Goal: Check status: Check status

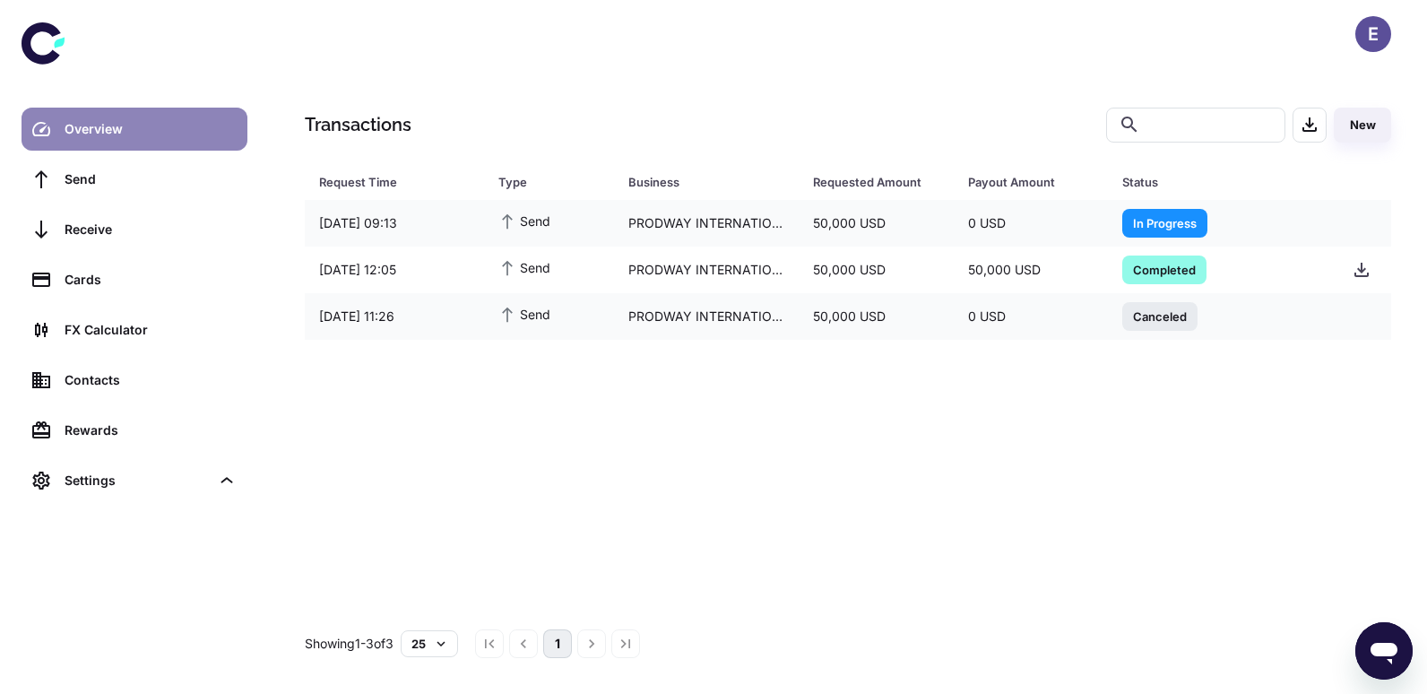
click at [136, 125] on div "Overview" at bounding box center [151, 129] width 172 height 20
click at [653, 316] on div "PRODWAY INTERNATIONAL" at bounding box center [707, 316] width 186 height 34
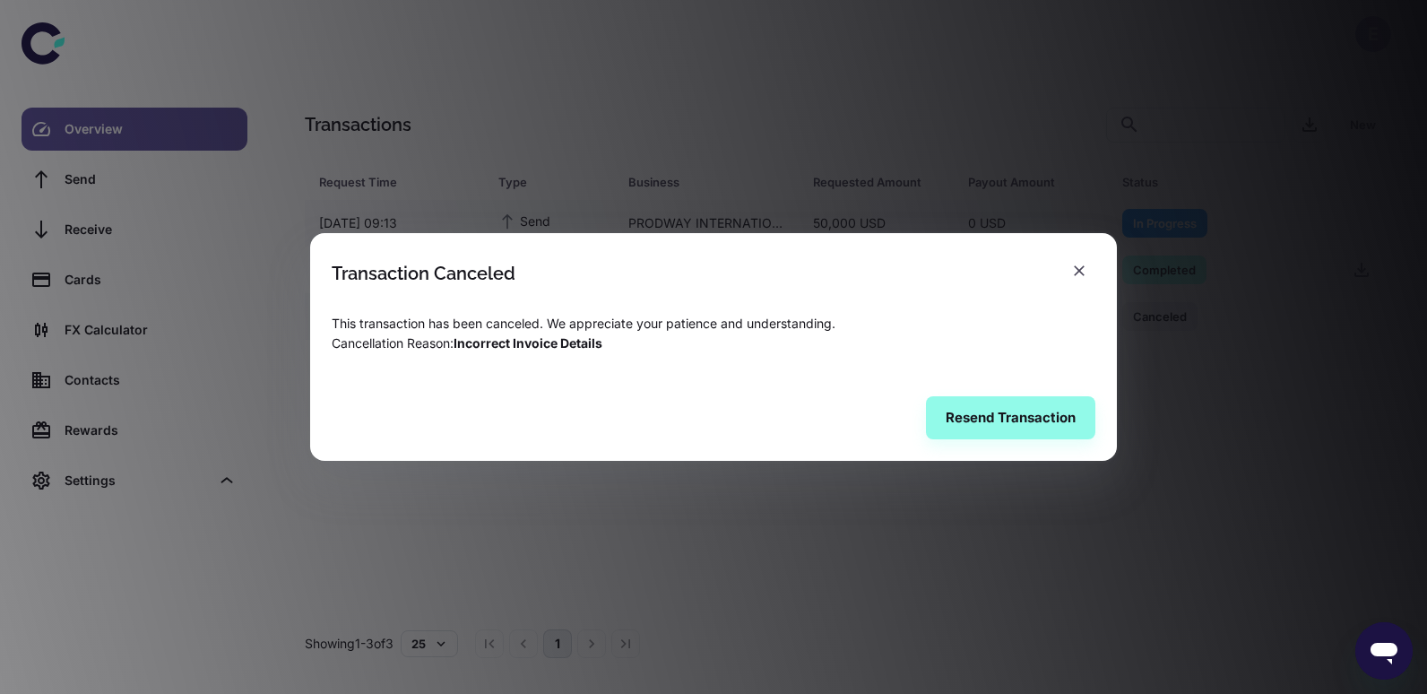
click at [1068, 259] on button "button" at bounding box center [1079, 271] width 32 height 32
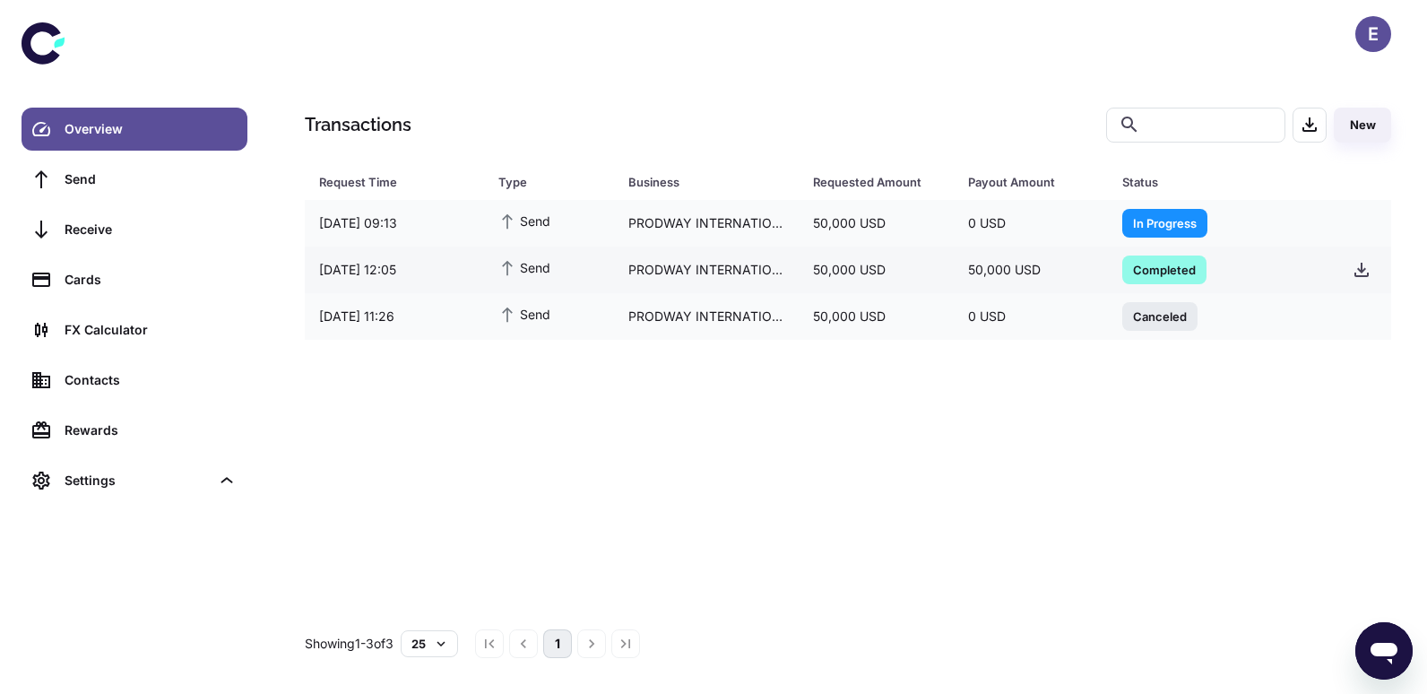
click at [1179, 270] on span "Completed" at bounding box center [1164, 269] width 84 height 18
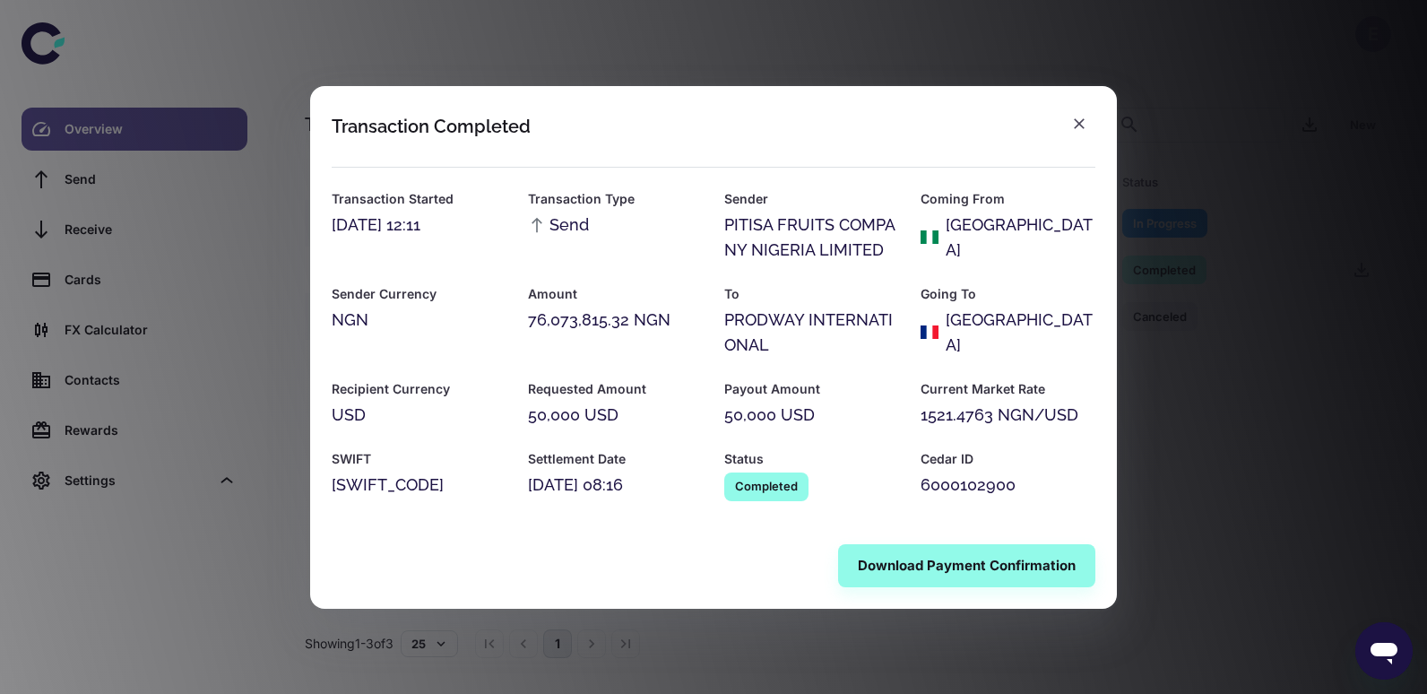
click at [1077, 125] on icon "button" at bounding box center [1079, 123] width 11 height 11
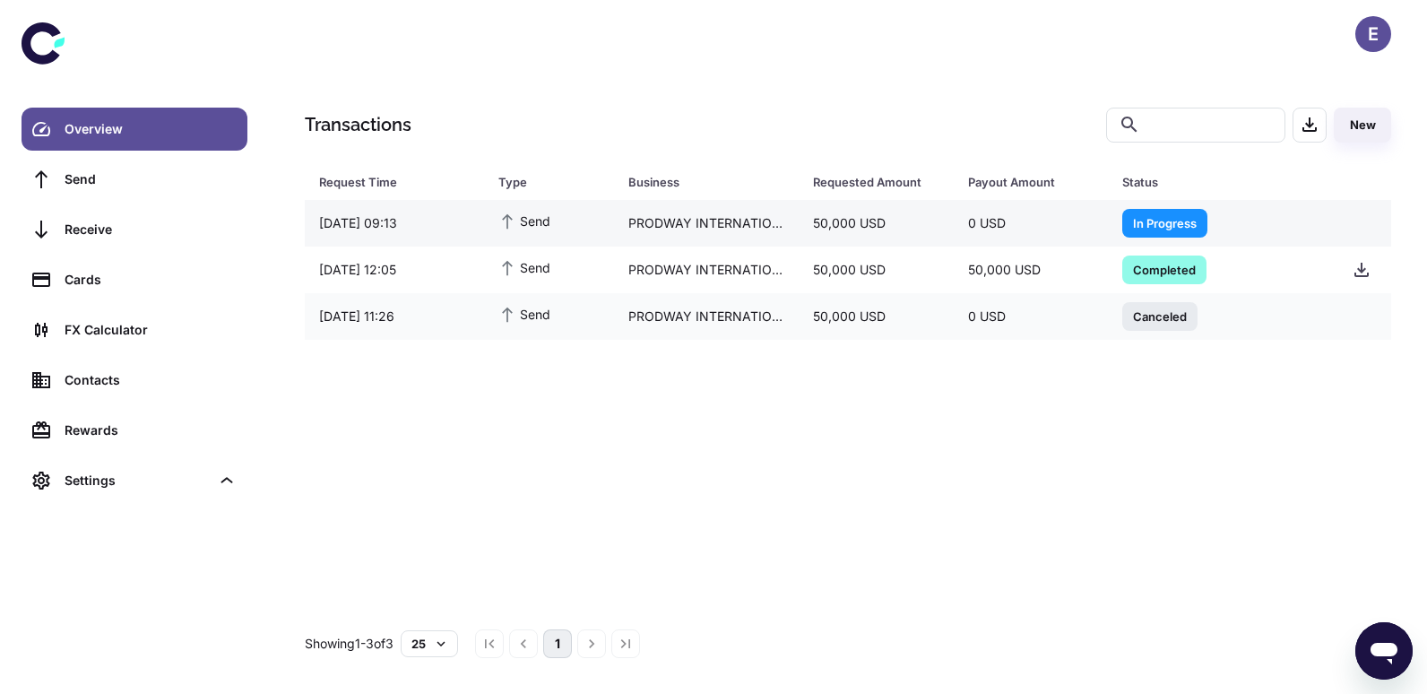
click at [1163, 223] on span "In Progress" at bounding box center [1164, 222] width 85 height 18
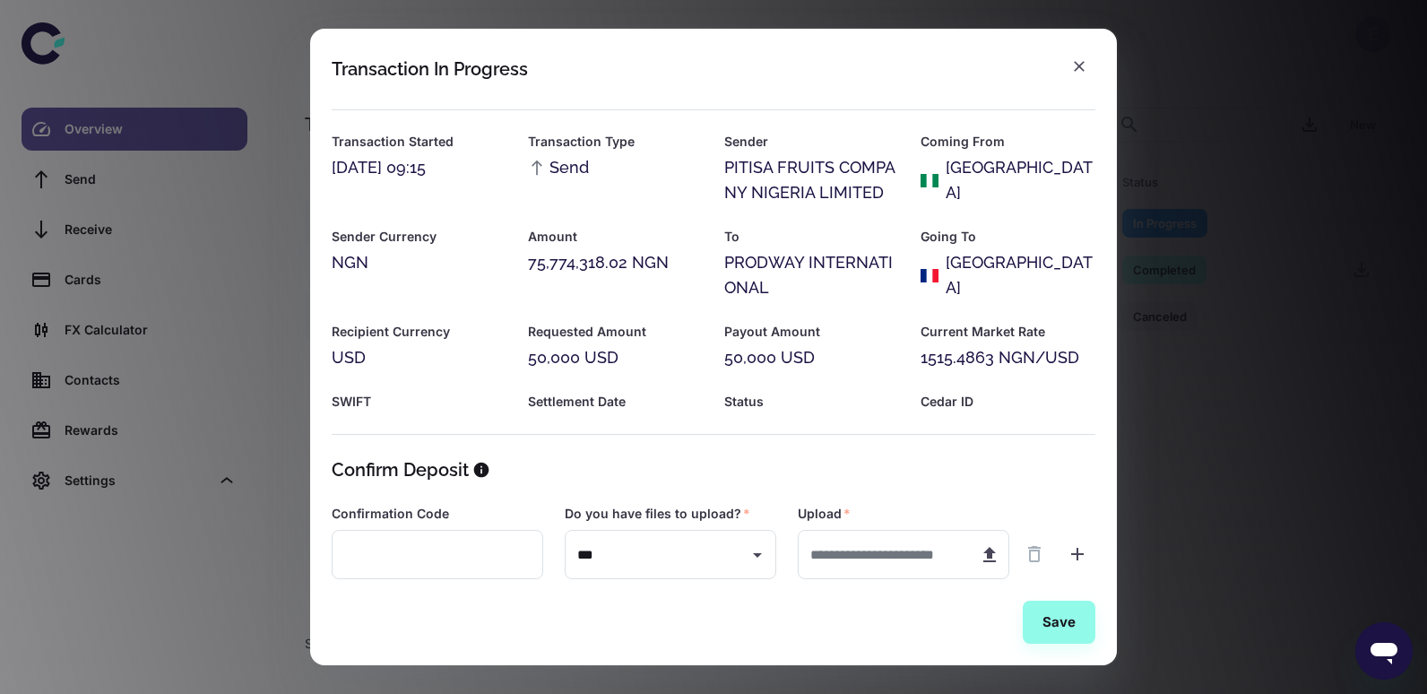
click at [1075, 66] on icon "button" at bounding box center [1079, 66] width 18 height 18
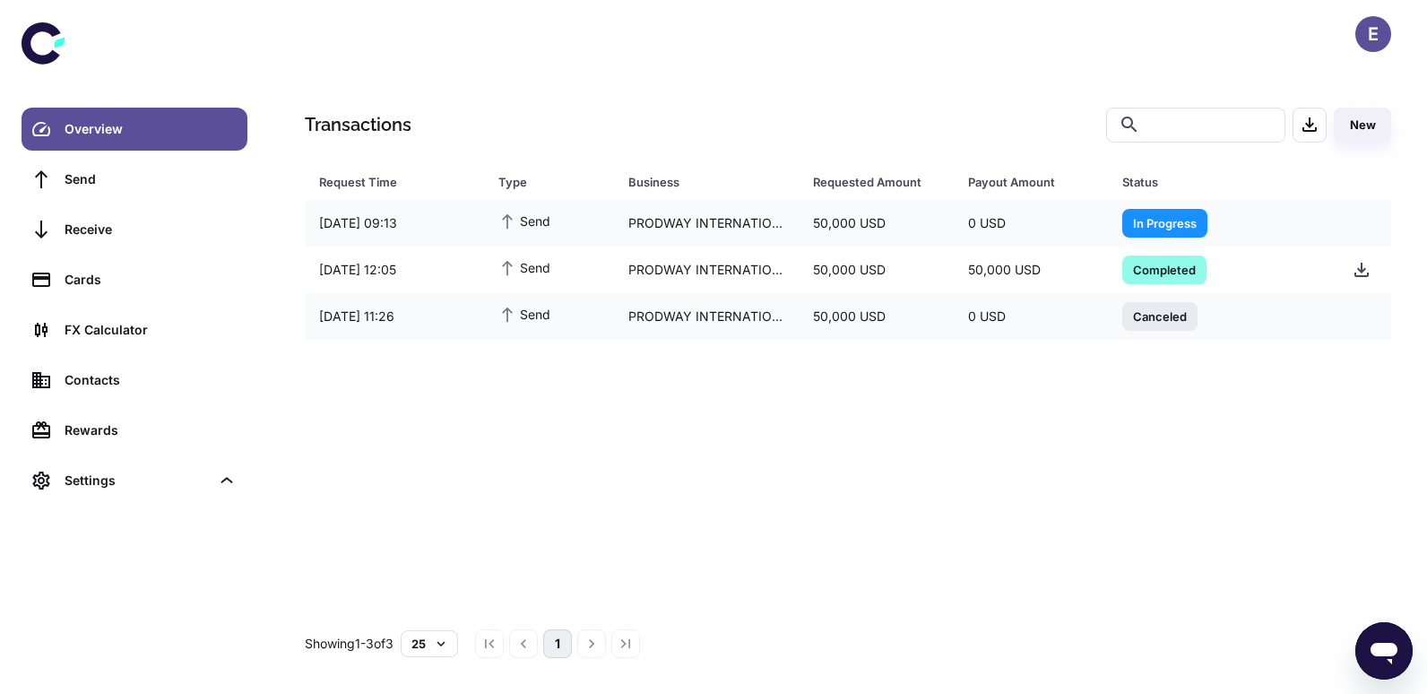
click at [1375, 46] on div "E" at bounding box center [1373, 34] width 36 height 36
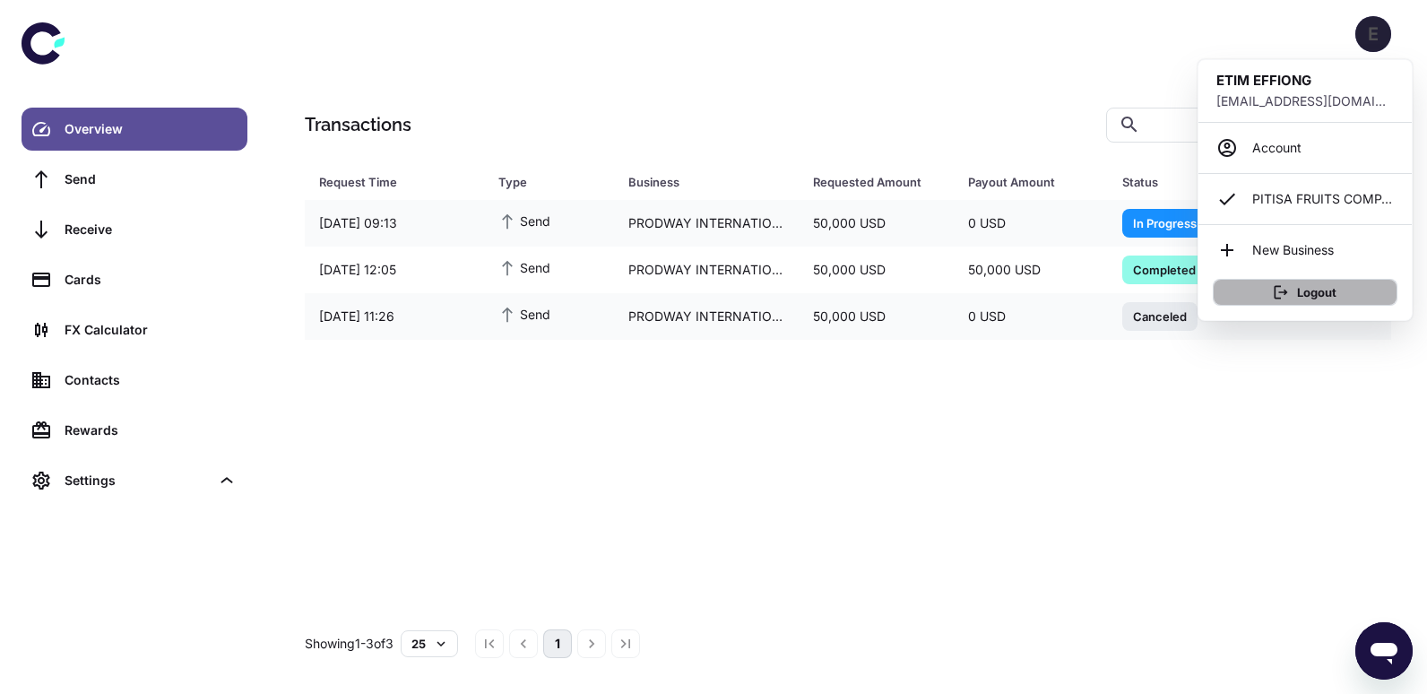
click at [1301, 292] on button "Logout" at bounding box center [1305, 292] width 185 height 27
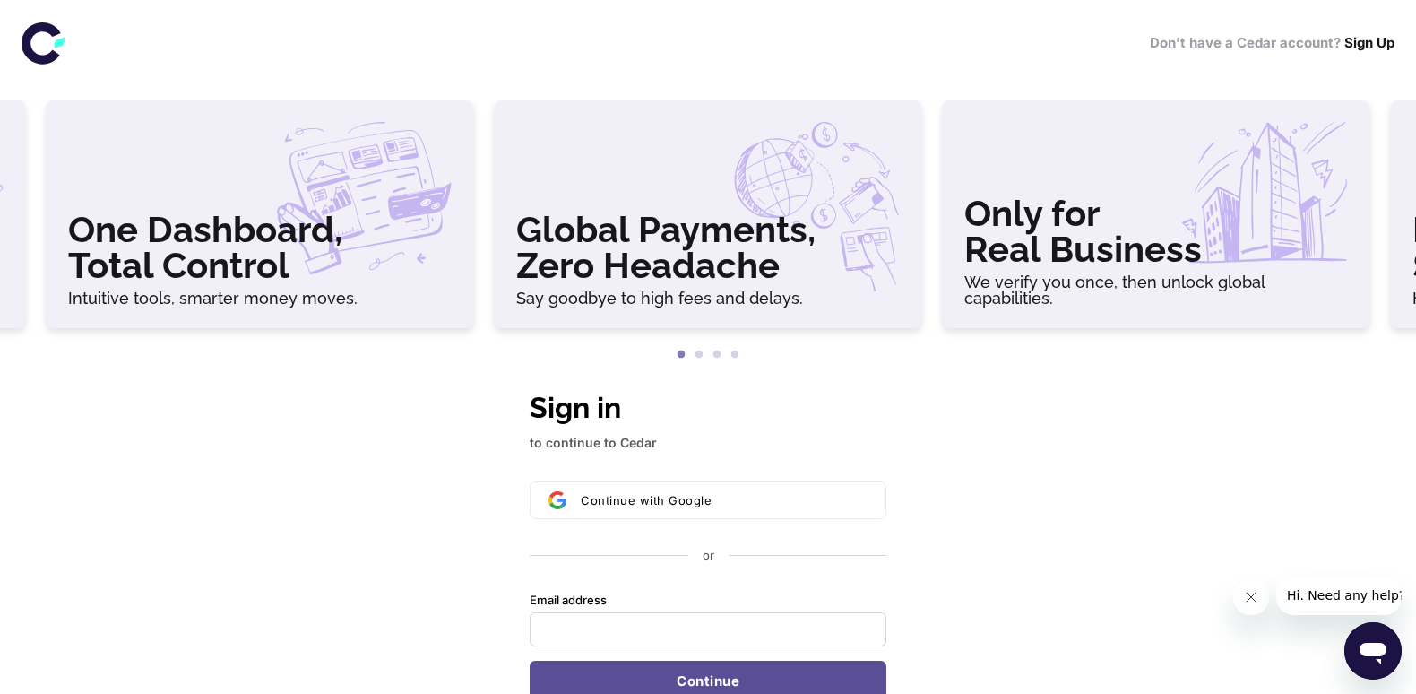
scroll to position [179, 0]
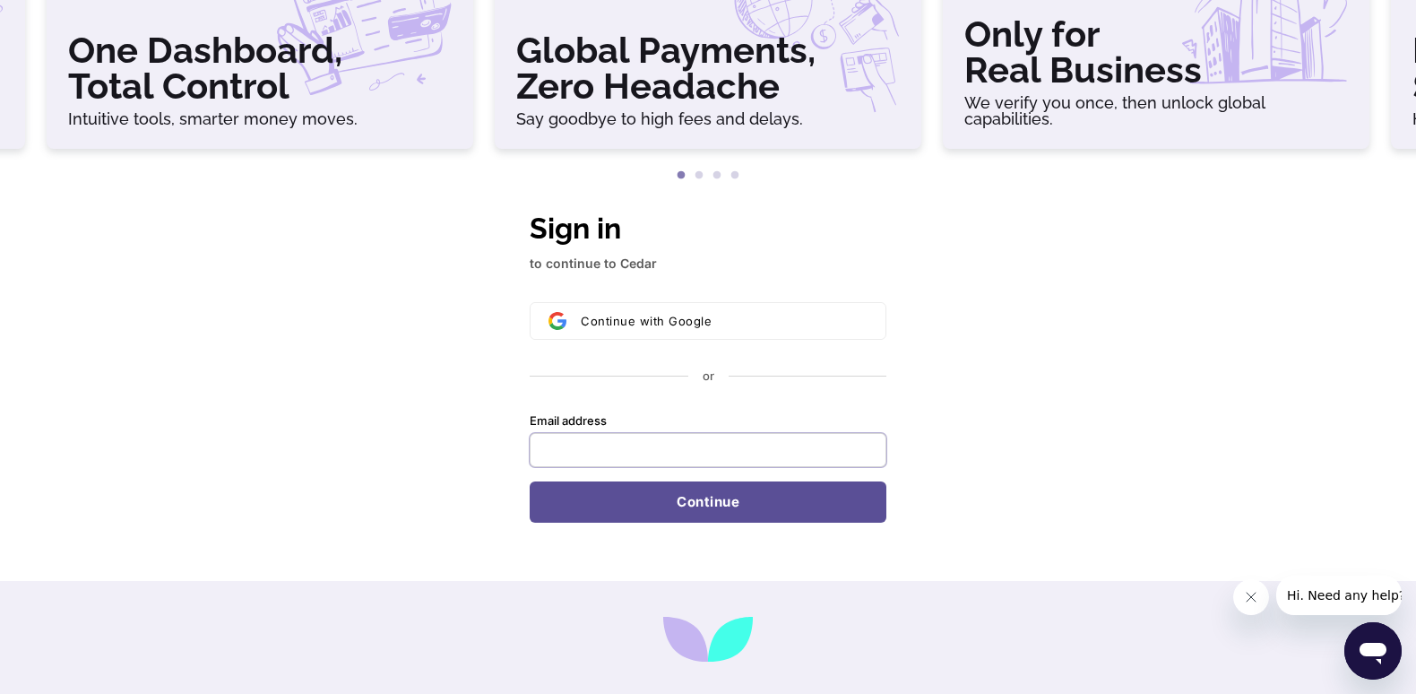
click at [654, 455] on input "Email address" at bounding box center [708, 450] width 357 height 34
type input "**********"
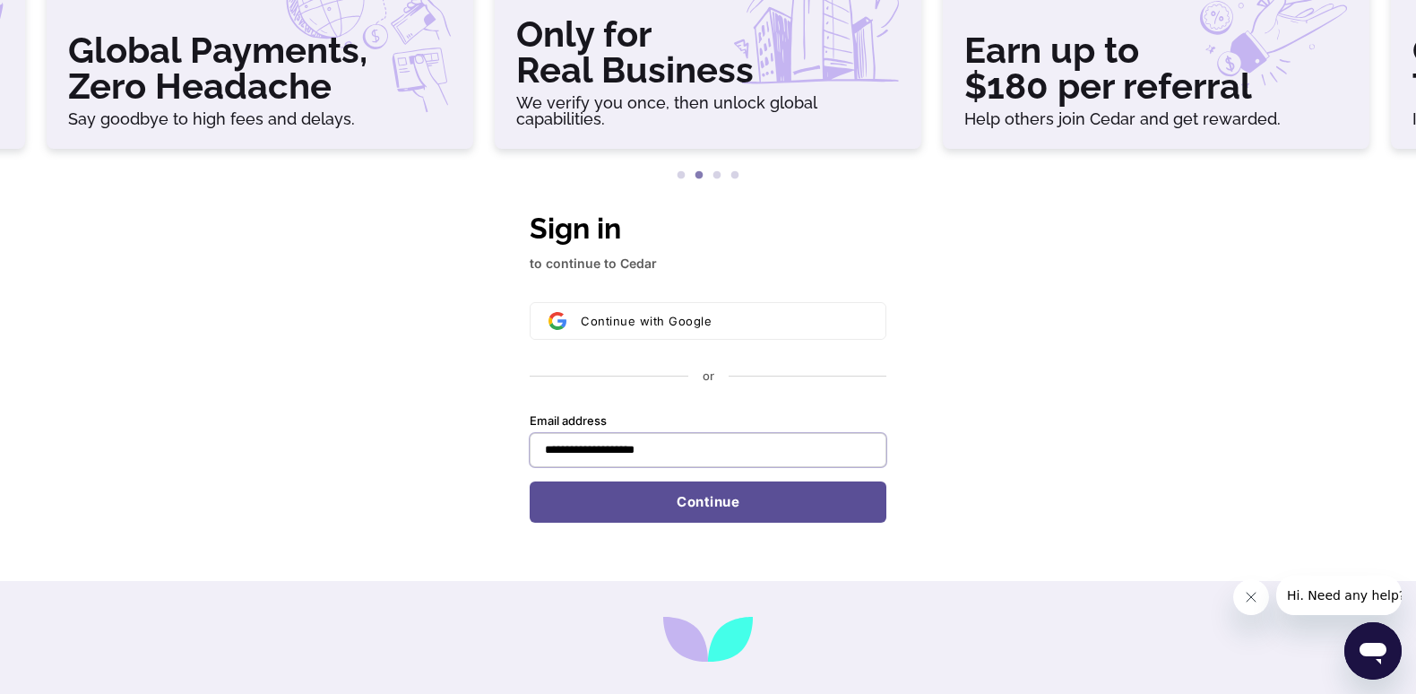
click at [719, 452] on input "**********" at bounding box center [708, 450] width 357 height 34
click at [625, 447] on input "Email address" at bounding box center [708, 450] width 357 height 34
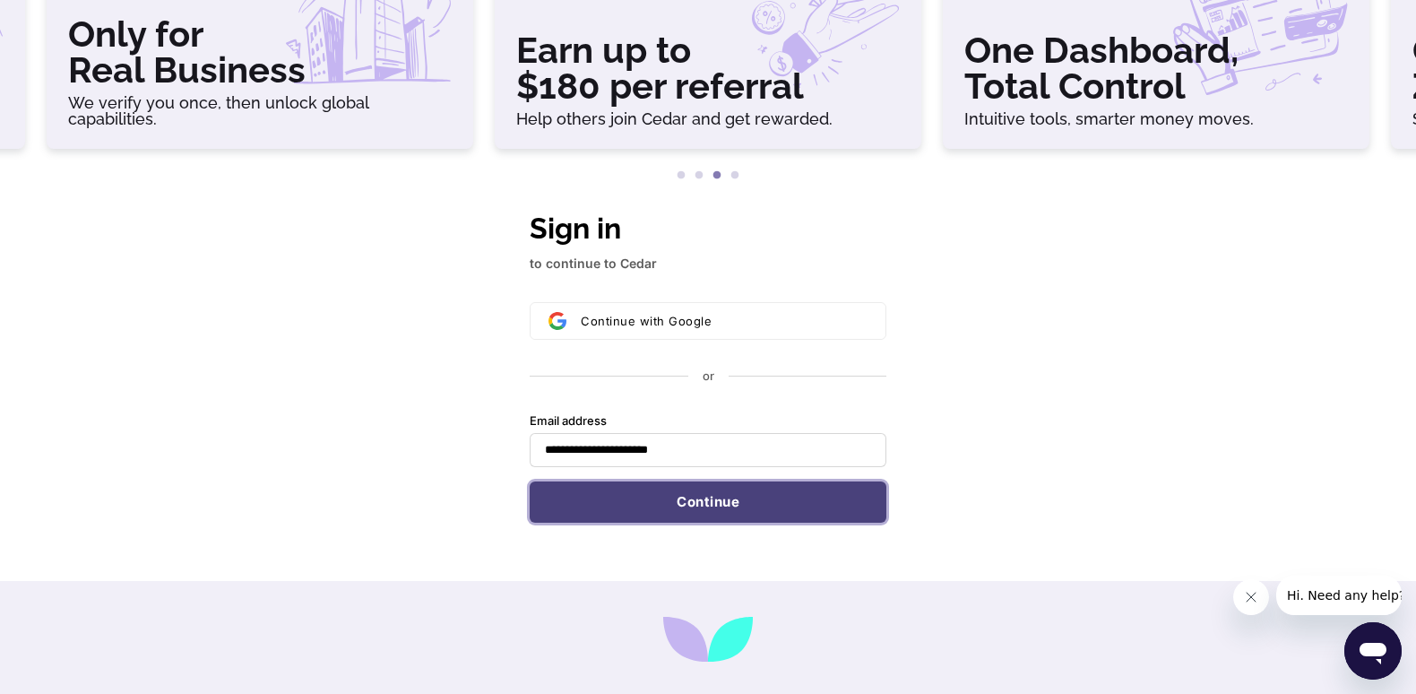
click at [704, 496] on button "Continue" at bounding box center [708, 501] width 357 height 41
type input "**********"
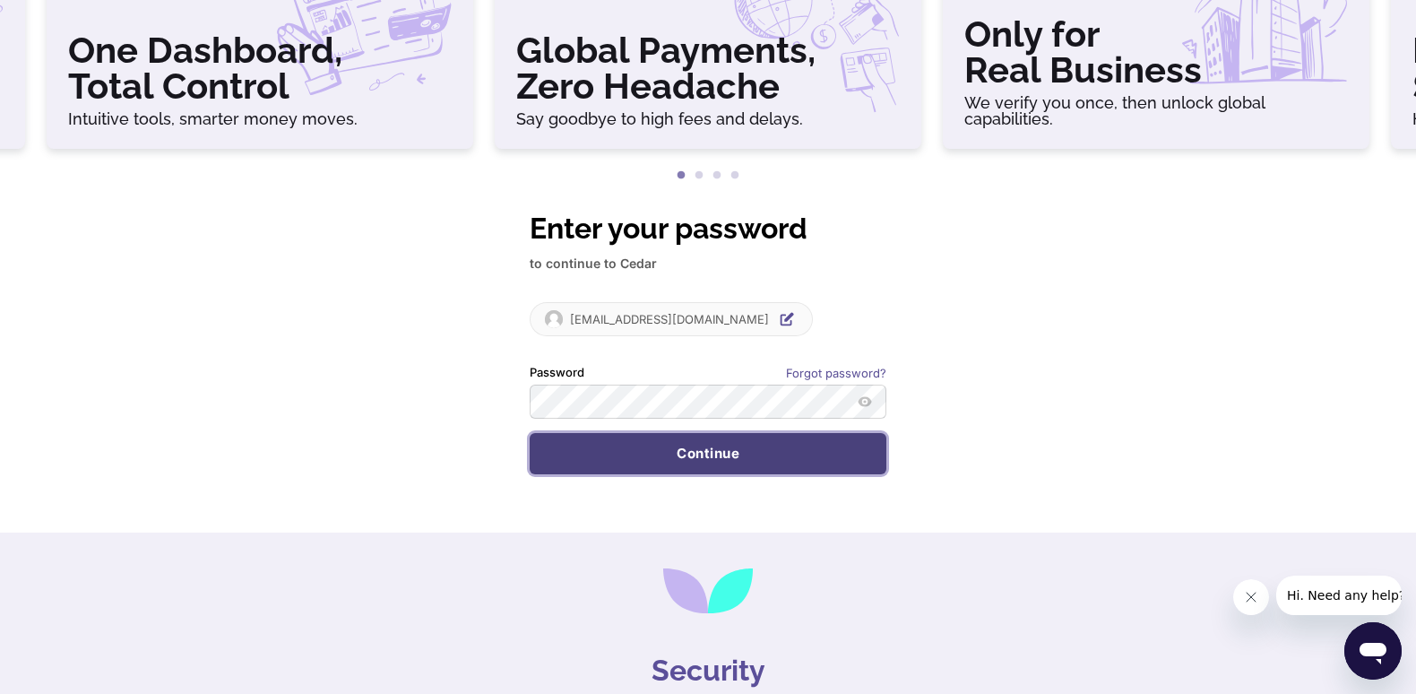
click at [769, 445] on button "Continue" at bounding box center [708, 453] width 357 height 41
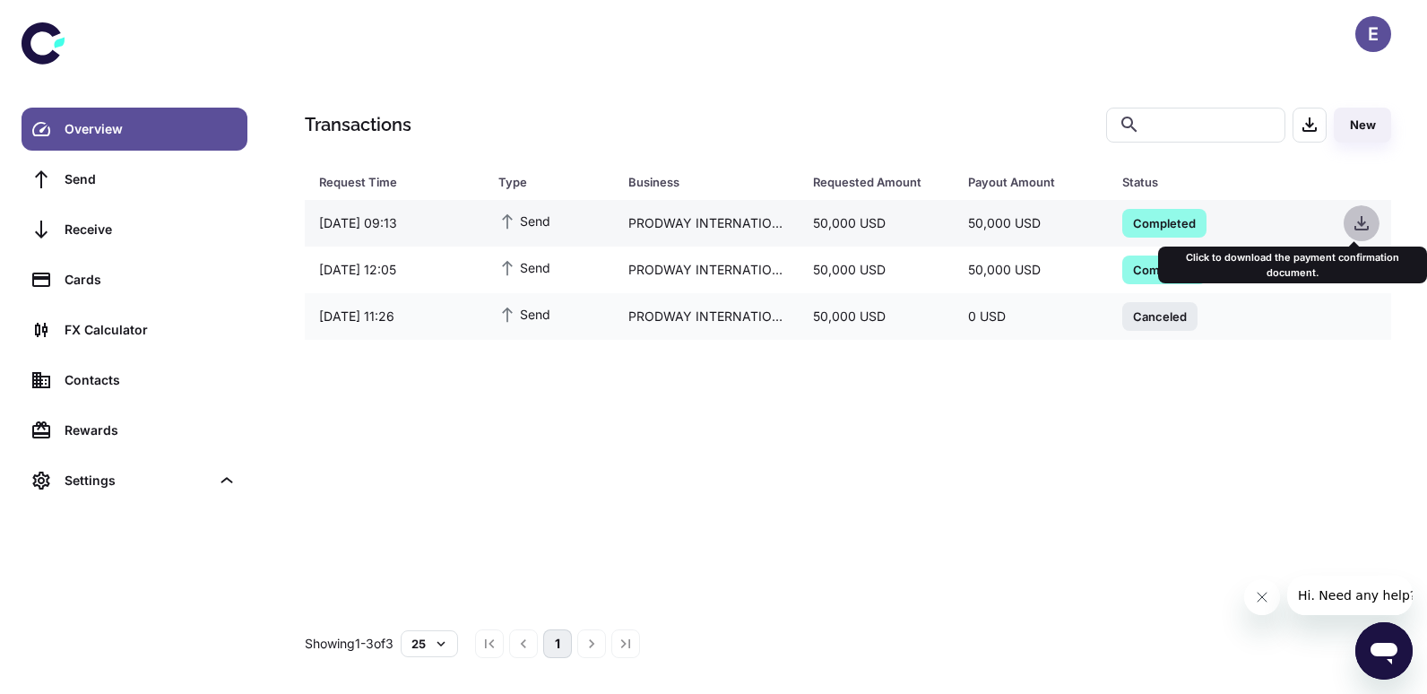
click at [1354, 226] on icon "button" at bounding box center [1361, 223] width 14 height 14
click at [1355, 219] on icon "button" at bounding box center [1362, 223] width 22 height 22
